Goal: Task Accomplishment & Management: Use online tool/utility

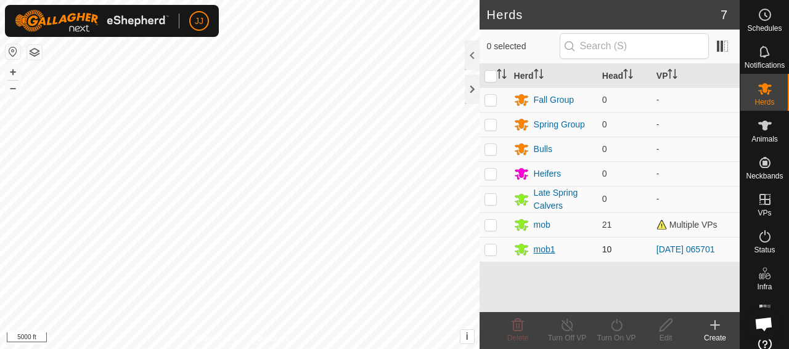
click at [542, 249] on div "mob1" at bounding box center [545, 249] width 22 height 13
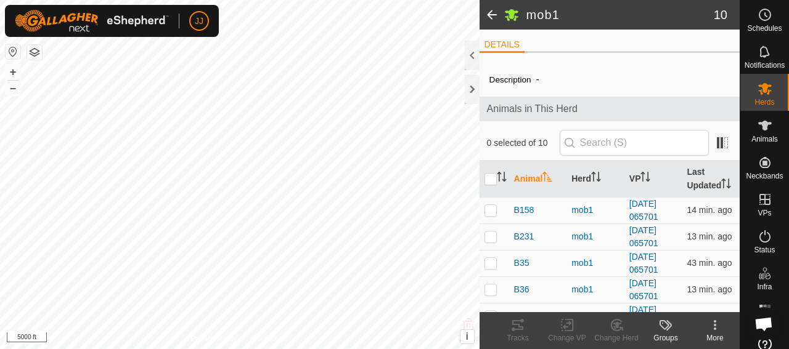
click at [491, 12] on span at bounding box center [491, 15] width 25 height 30
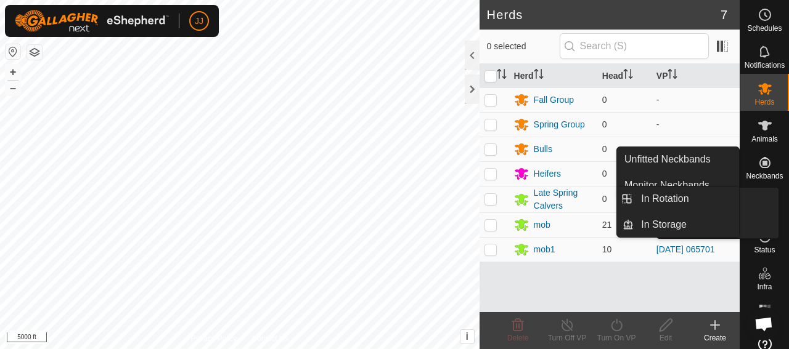
drag, startPoint x: 761, startPoint y: 188, endPoint x: 759, endPoint y: 208, distance: 19.9
click at [759, 208] on es-virtualpaddocks-svg-icon at bounding box center [764, 200] width 22 height 20
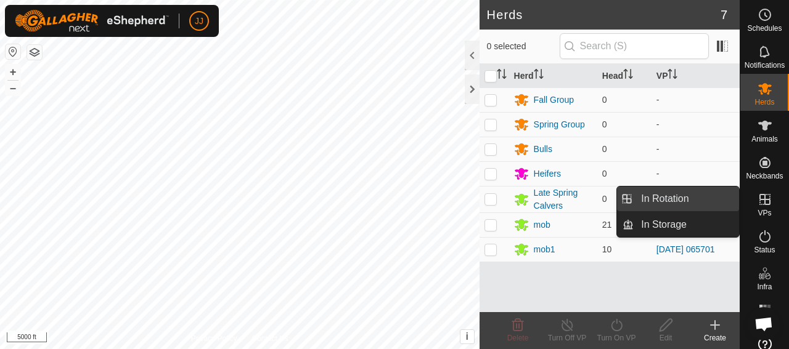
click at [685, 192] on link "In Rotation" at bounding box center [685, 199] width 105 height 25
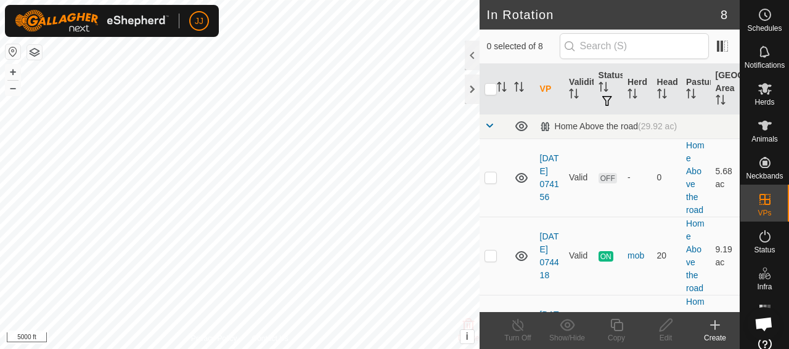
click at [714, 334] on div "Create" at bounding box center [714, 338] width 49 height 11
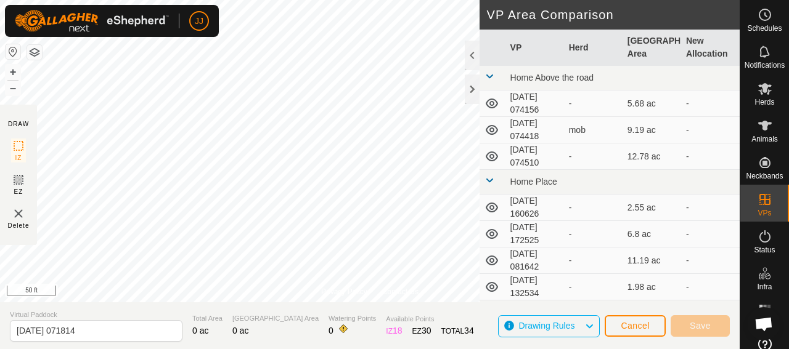
click at [510, 140] on div "Privacy Policy Contact Us + – ⇧ i This application includes HERE Maps. © 2024 H…" at bounding box center [369, 174] width 739 height 349
click at [208, 23] on div "JJ My Account Settings Logout Schedules Notifications Herds Animals Neckbands V…" at bounding box center [394, 174] width 789 height 349
click at [145, 0] on html "JJ My Account Settings Logout Schedules Notifications Herds Animals Neckbands V…" at bounding box center [394, 174] width 789 height 349
click at [116, 0] on html "JJ My Account Settings Logout Schedules Notifications Herds Animals Neckbands V…" at bounding box center [394, 174] width 789 height 349
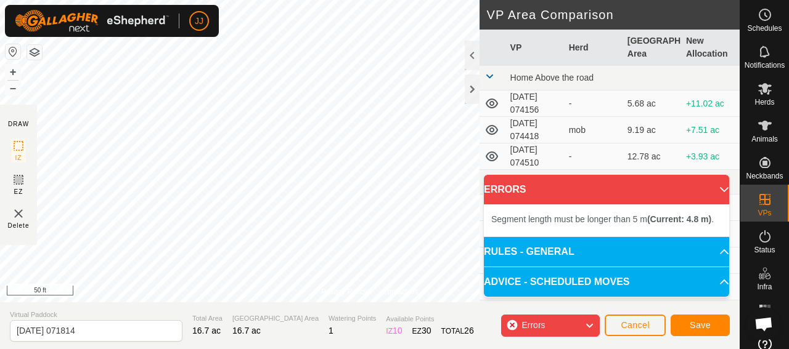
click at [317, 304] on div "Privacy Policy Contact Us + – ⇧ i This application includes HERE Maps. © 2024 H…" at bounding box center [369, 174] width 739 height 349
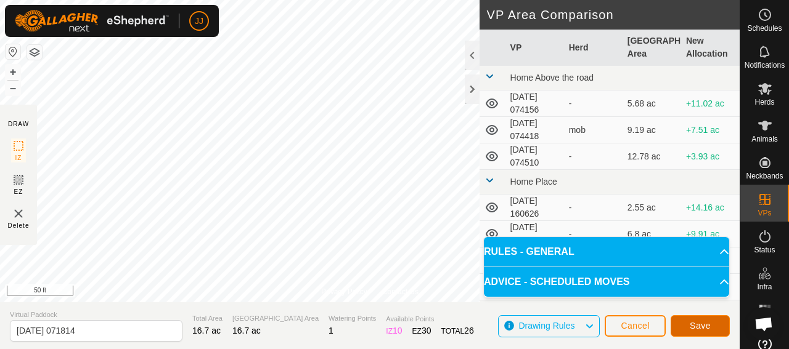
click at [685, 330] on button "Save" at bounding box center [699, 326] width 59 height 22
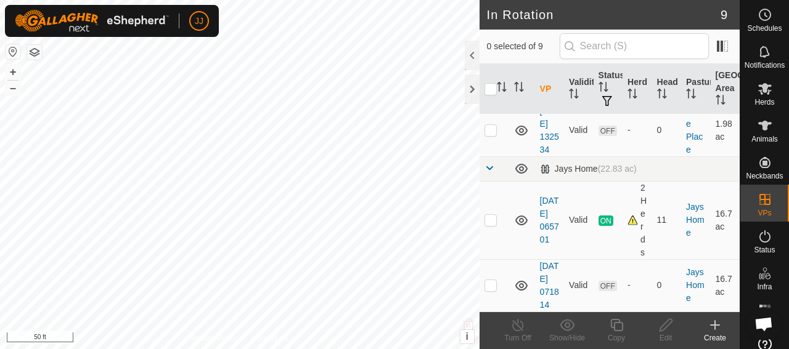
scroll to position [577, 0]
click at [489, 280] on p-checkbox at bounding box center [490, 285] width 12 height 10
checkbox input "true"
click at [761, 97] on es-mob-svg-icon at bounding box center [764, 89] width 22 height 20
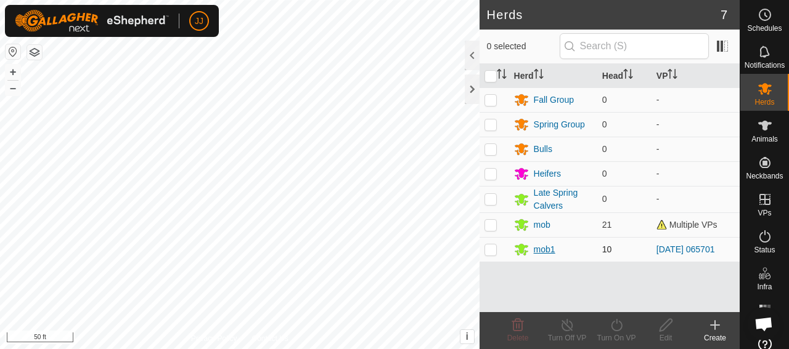
click at [535, 246] on div "mob1" at bounding box center [545, 249] width 22 height 13
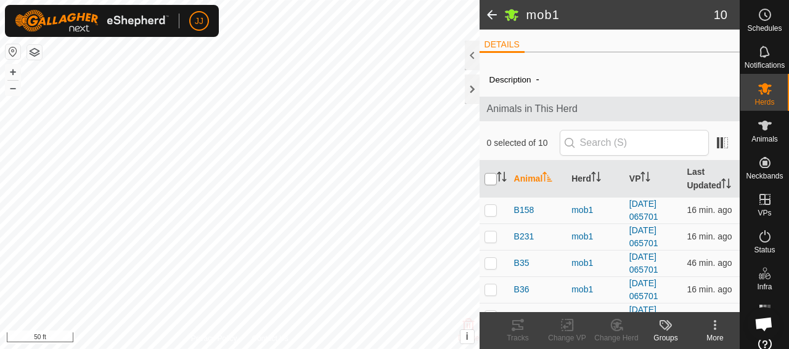
click at [485, 183] on input "checkbox" at bounding box center [490, 179] width 12 height 12
checkbox input "true"
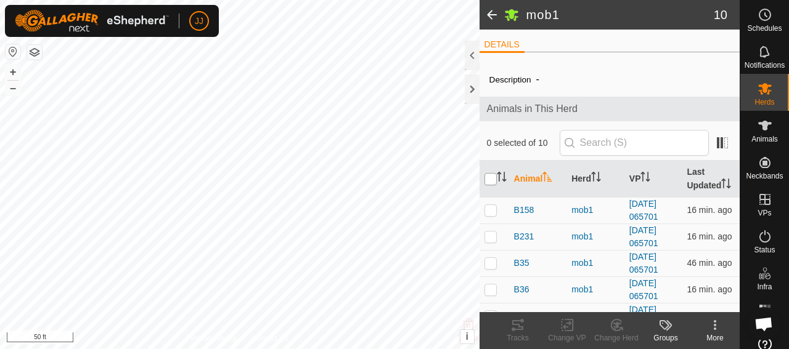
checkbox input "true"
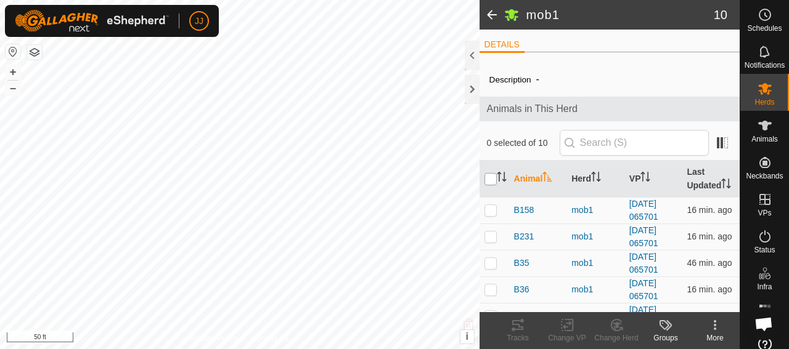
checkbox input "true"
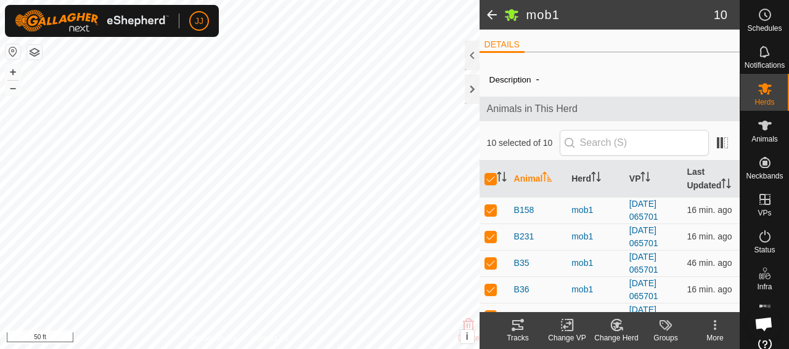
click at [566, 320] on icon at bounding box center [566, 325] width 15 height 15
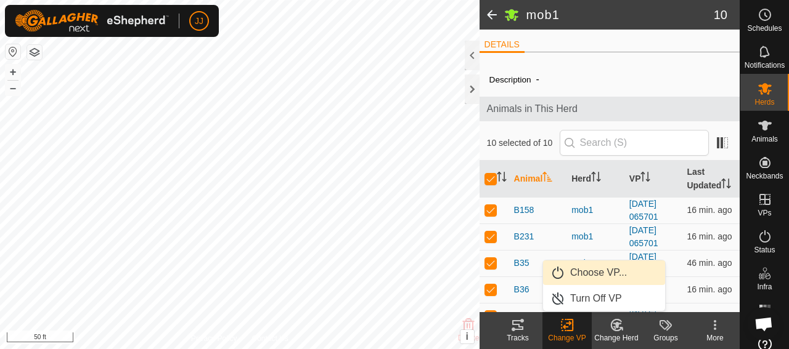
click at [581, 269] on link "Choose VP..." at bounding box center [604, 273] width 122 height 25
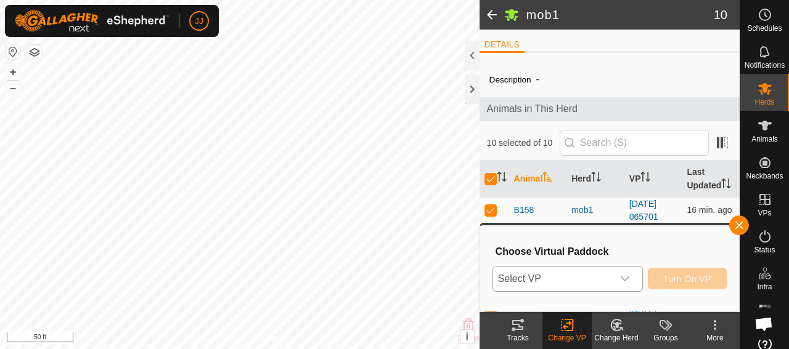
click at [622, 278] on icon "dropdown trigger" at bounding box center [625, 279] width 10 height 10
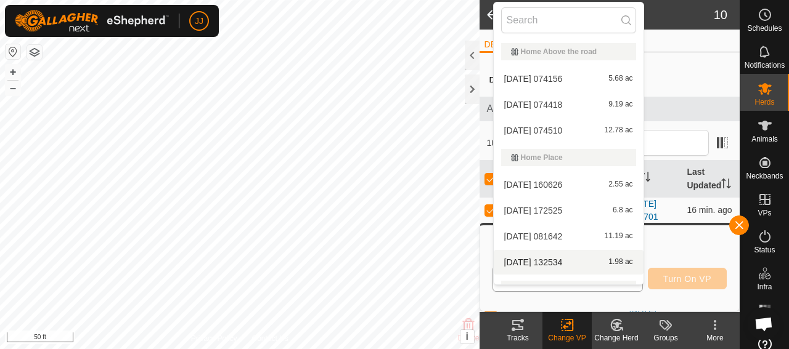
scroll to position [70, 0]
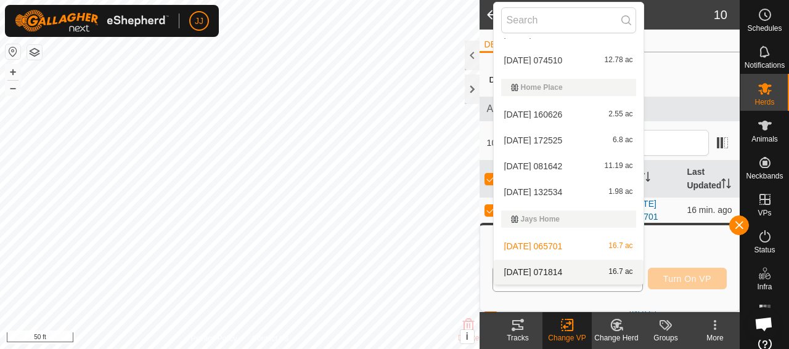
click at [554, 274] on span "[DATE] 071814" at bounding box center [533, 272] width 59 height 9
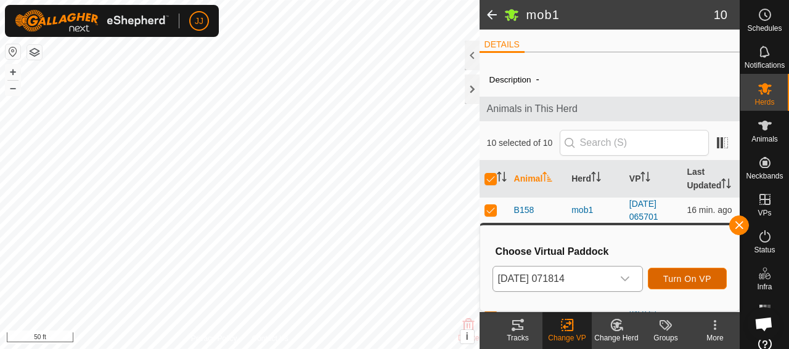
click at [672, 277] on span "Turn On VP" at bounding box center [687, 279] width 48 height 10
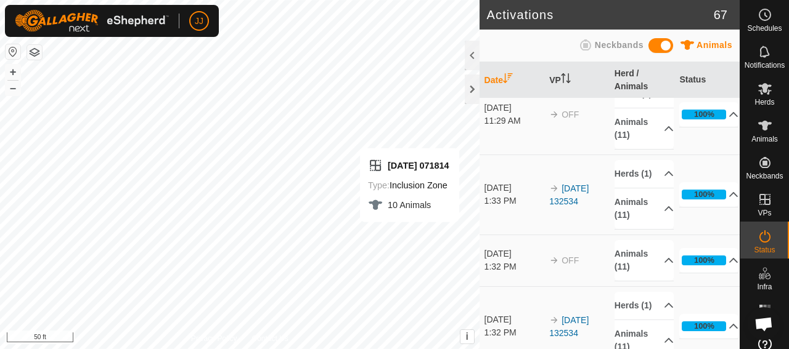
scroll to position [246, 0]
